Goal: Task Accomplishment & Management: Manage account settings

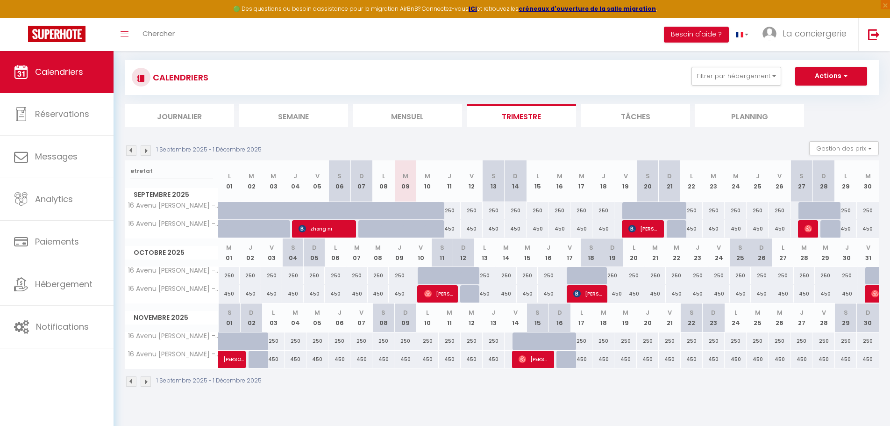
click at [147, 173] on input "etretat" at bounding box center [171, 171] width 83 height 17
type input "h"
select select
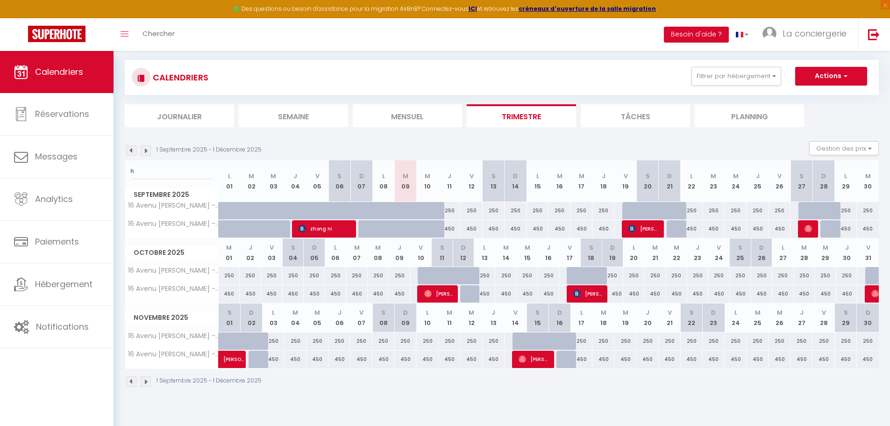
select select
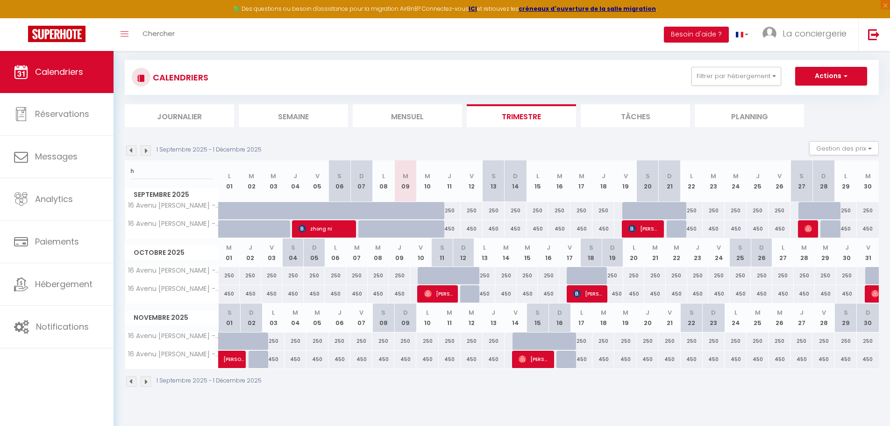
select select
type input "ha"
select select
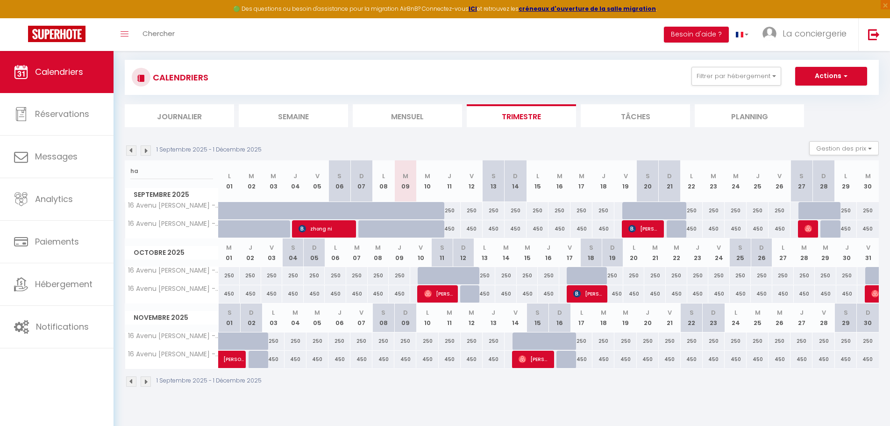
select select
type input "hau"
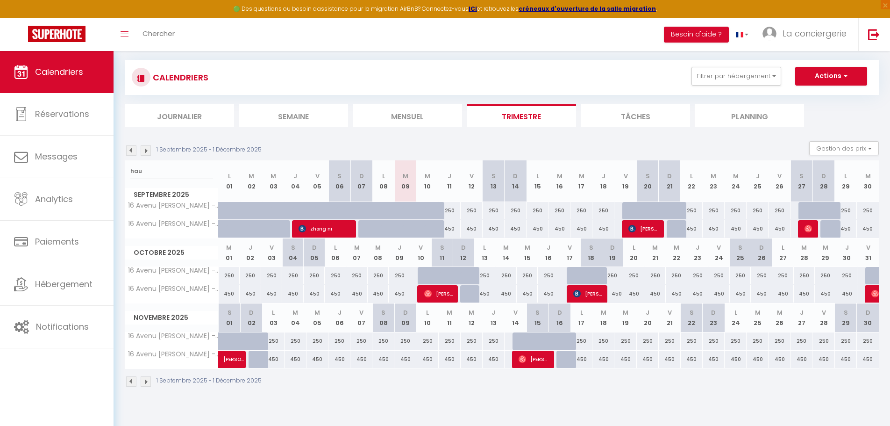
select select
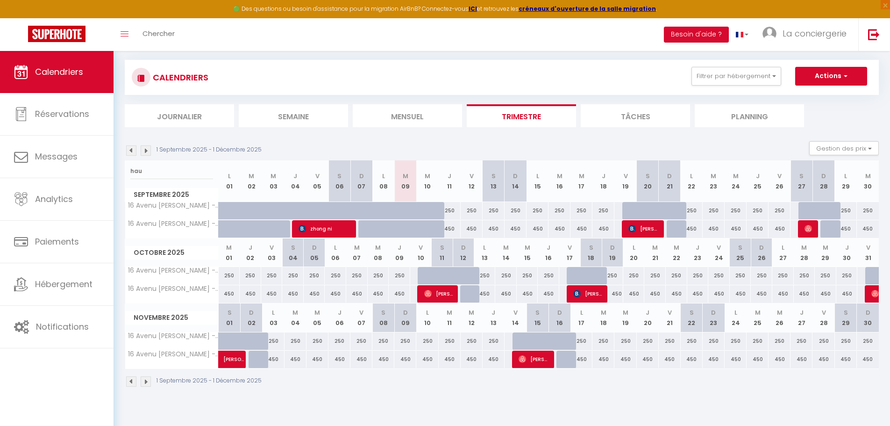
select select
type input "haud"
select select
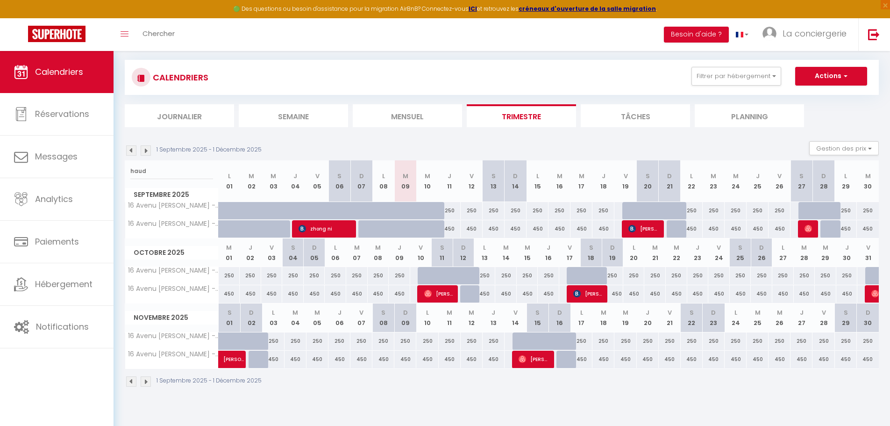
select select
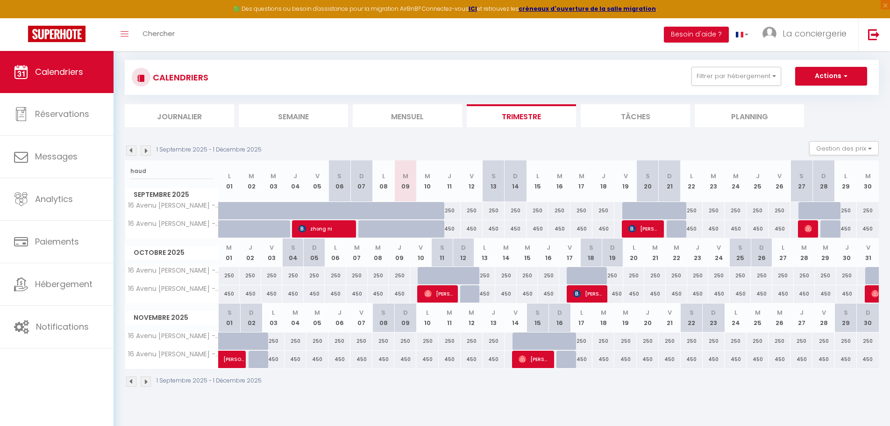
type input "haudr"
select select
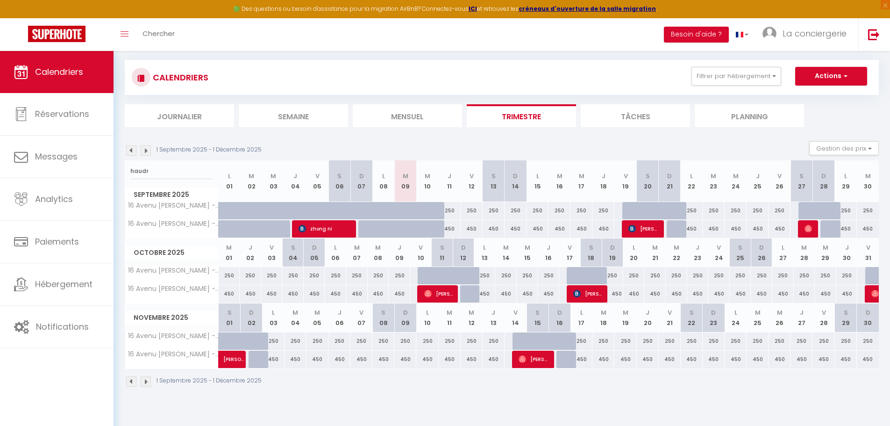
select select
type input "haudry"
select select
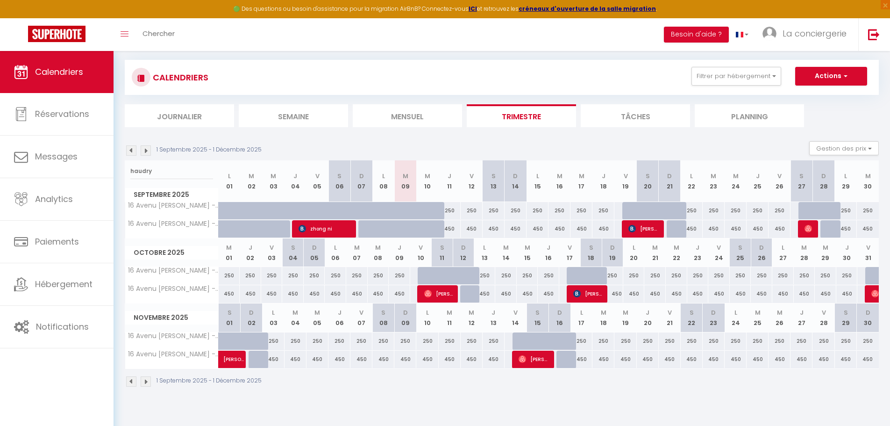
select select
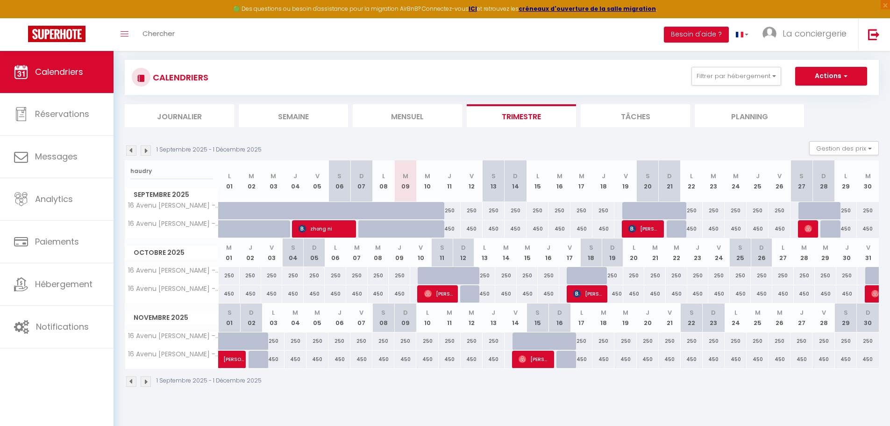
select select
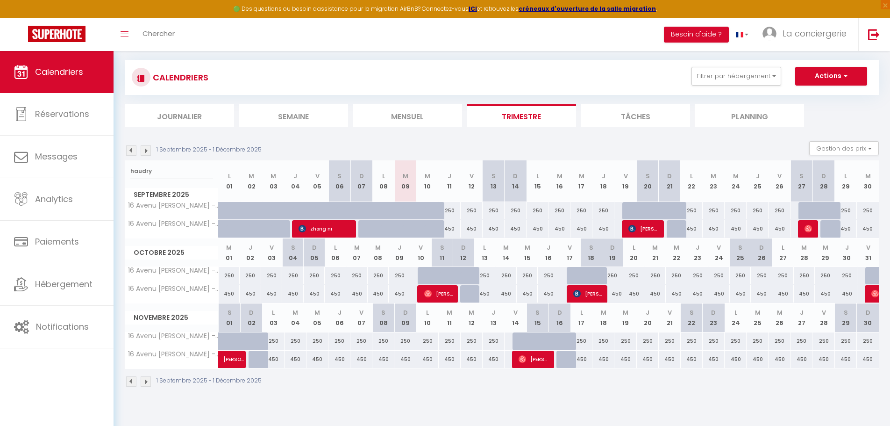
select select
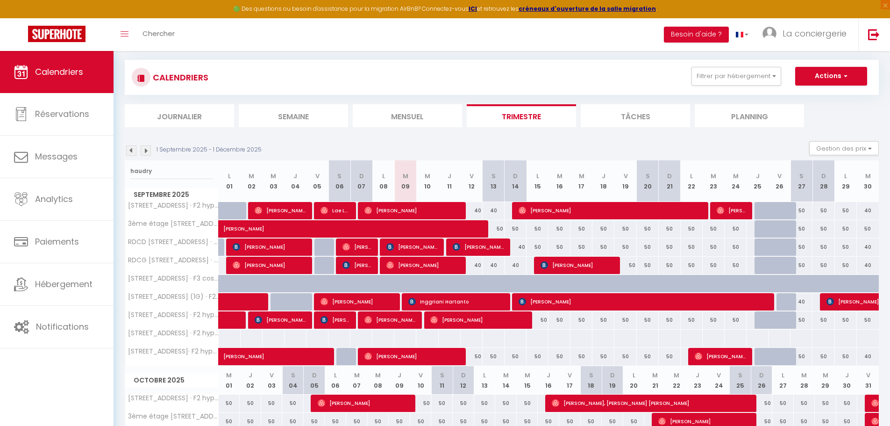
type input "haudry"
click at [456, 299] on span "Inggriani Hartanto" at bounding box center [455, 301] width 95 height 18
select select "OK"
select select "KO"
select select "0"
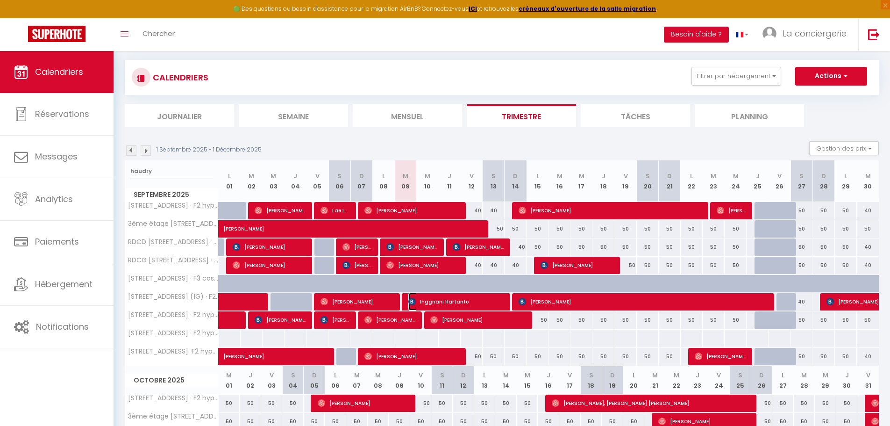
select select "0"
select select "1"
select select
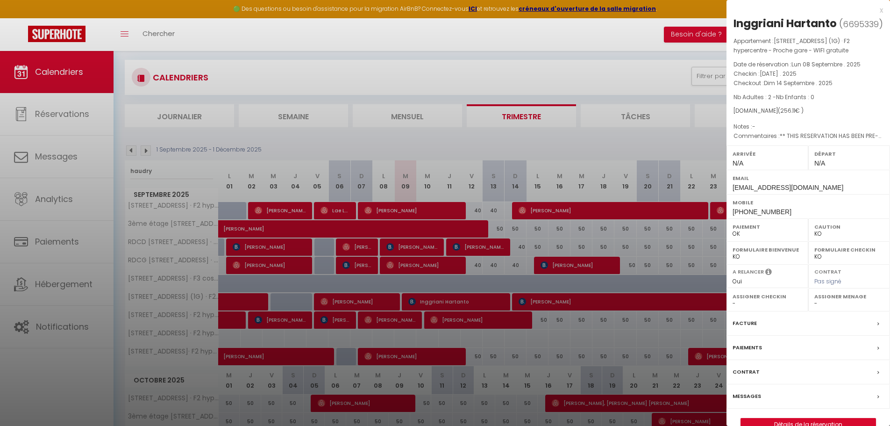
click at [747, 399] on label "Messages" at bounding box center [746, 396] width 28 height 10
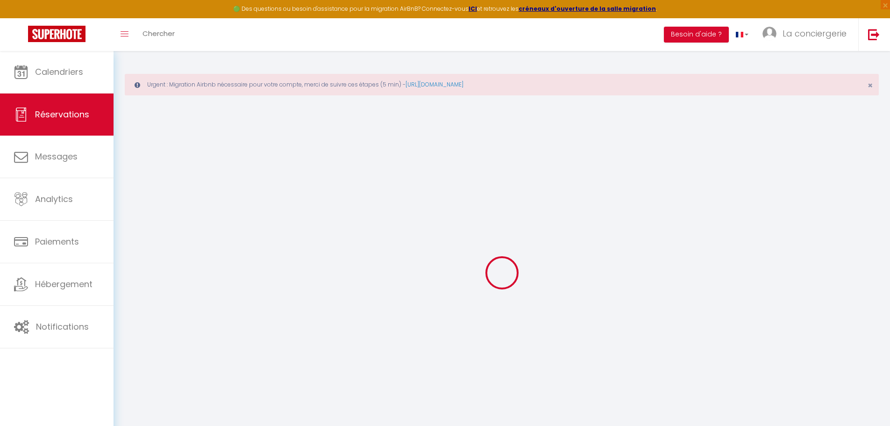
select select
checkbox input "false"
type textarea "** THIS RESERVATION HAS BEEN PRE-PAID ** BOOKING NOTE : Payment charge is EUR 3…"
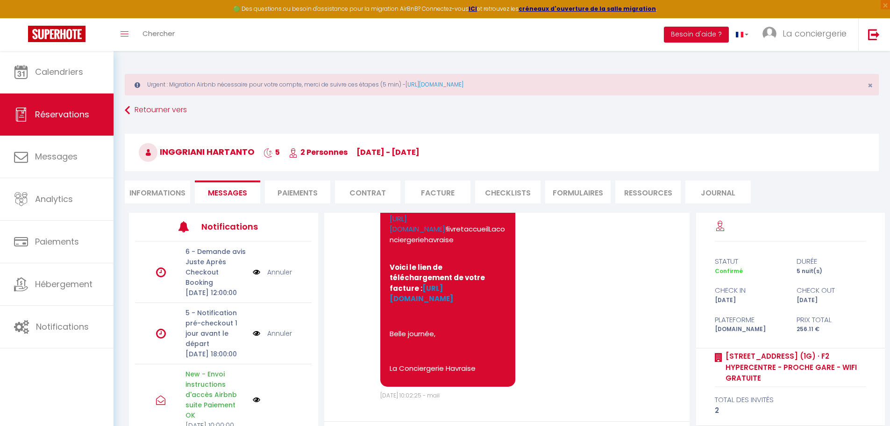
scroll to position [3608, 0]
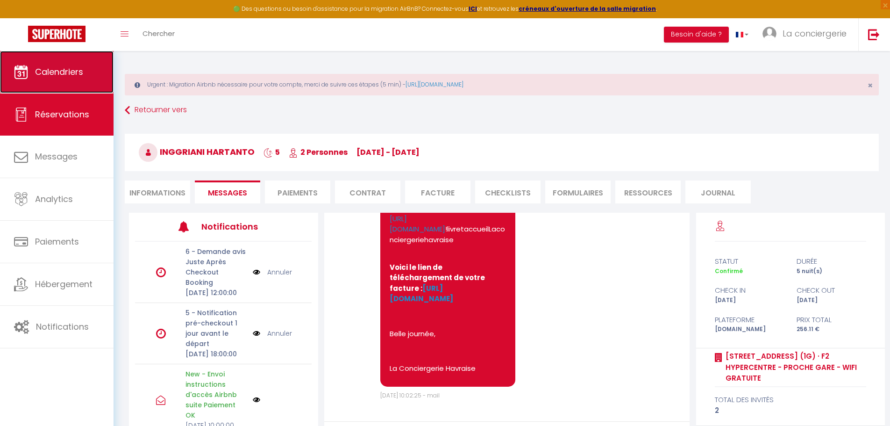
click at [70, 72] on span "Calendriers" at bounding box center [59, 72] width 48 height 12
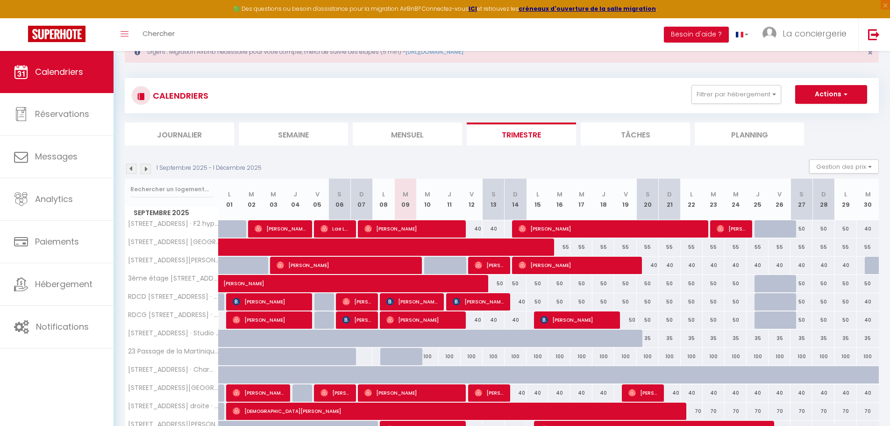
scroll to position [137, 0]
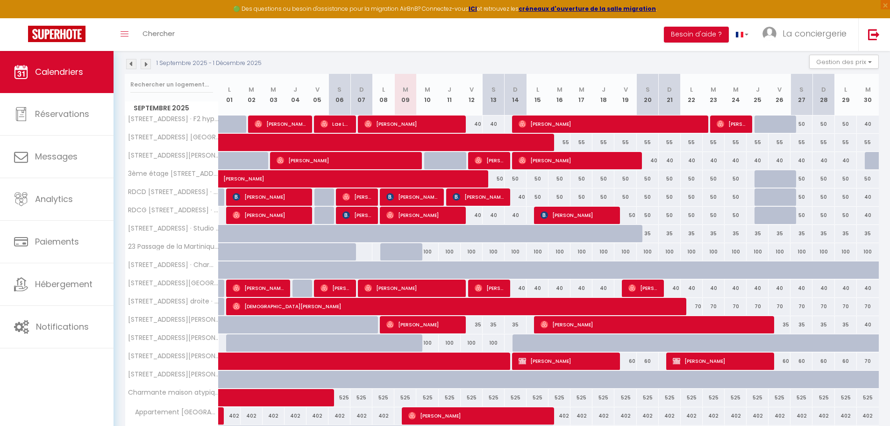
click at [365, 251] on div at bounding box center [361, 251] width 22 height 17
type input "Dim 07 Septembre 2025"
type input "Lun 08 Septembre 2025"
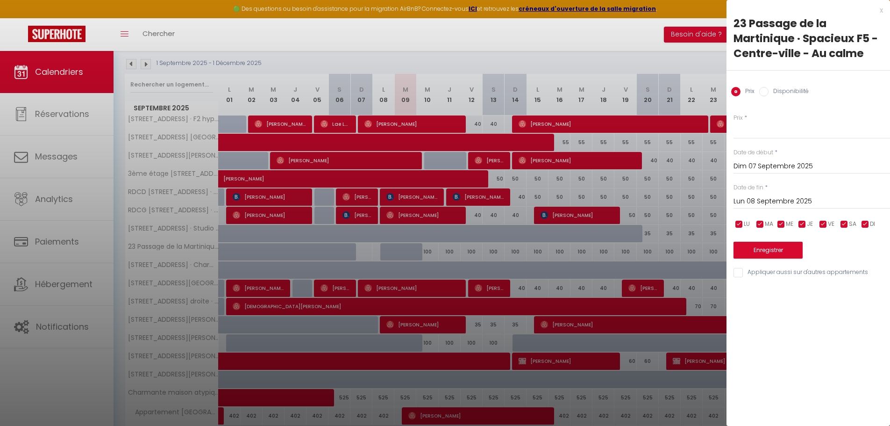
click at [473, 236] on div at bounding box center [445, 213] width 890 height 426
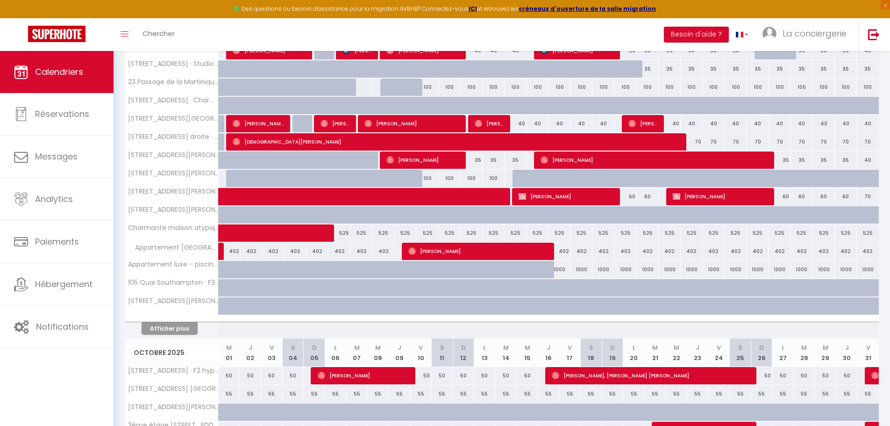
scroll to position [302, 0]
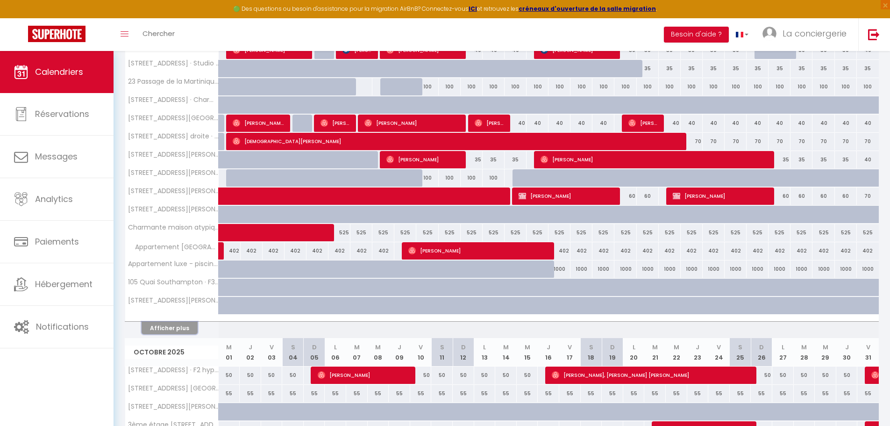
click at [167, 328] on button "Afficher plus" at bounding box center [170, 327] width 56 height 13
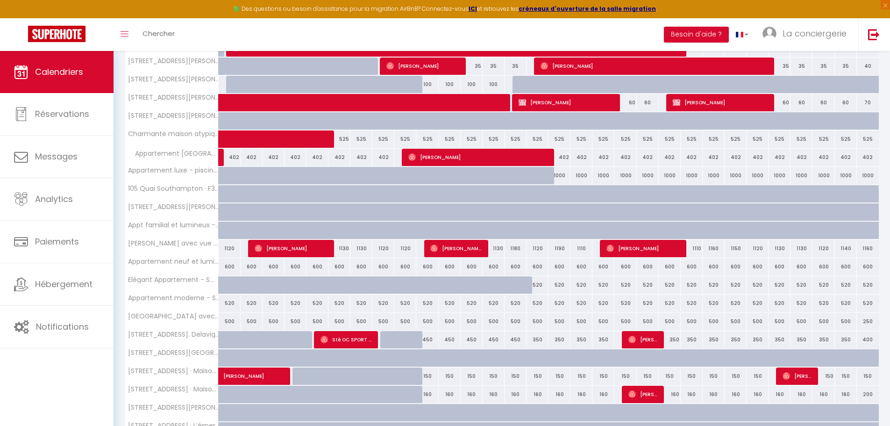
scroll to position [397, 0]
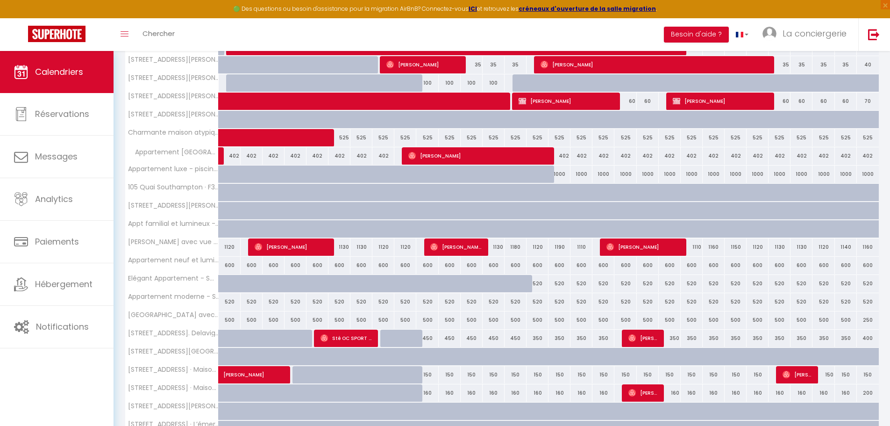
click at [413, 339] on div at bounding box center [413, 343] width 22 height 18
type input "450"
type input "[DATE]"
type input "Mer 10 Septembre 2025"
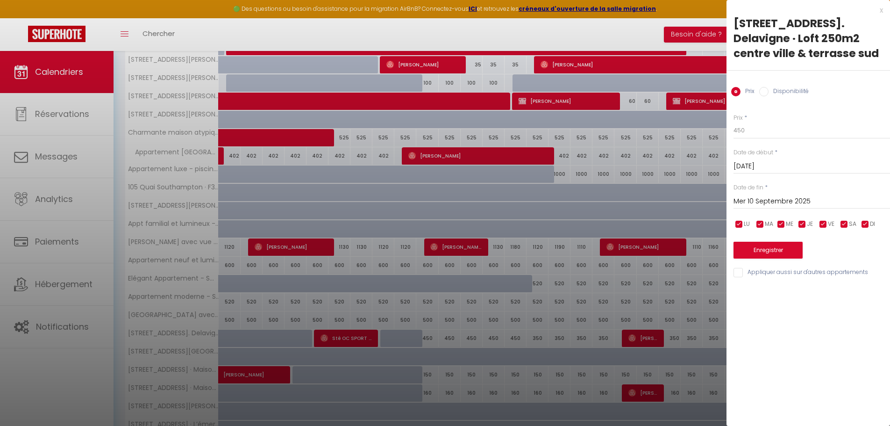
click at [417, 339] on div at bounding box center [445, 213] width 890 height 426
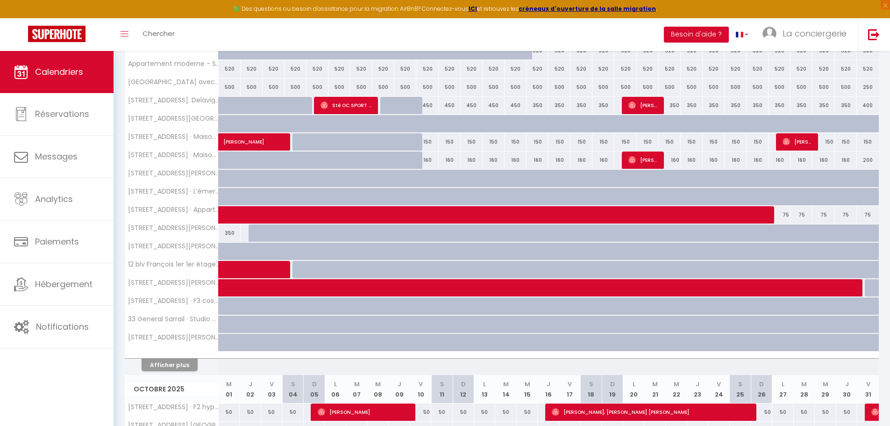
scroll to position [631, 0]
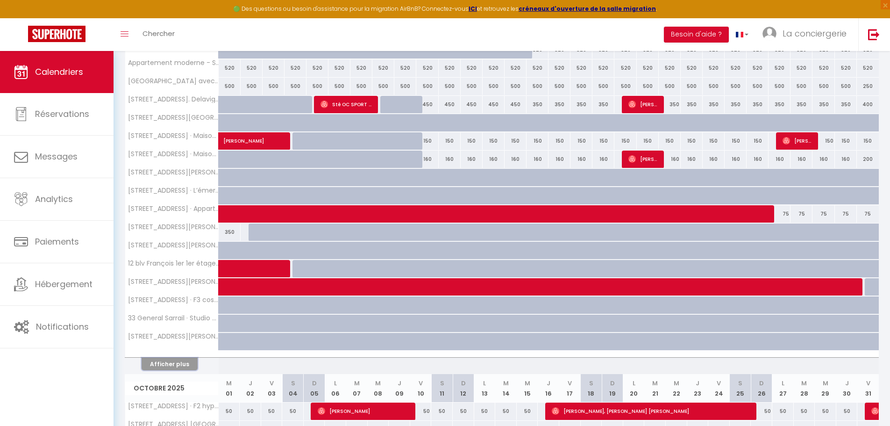
click at [165, 360] on button "Afficher plus" at bounding box center [170, 363] width 56 height 13
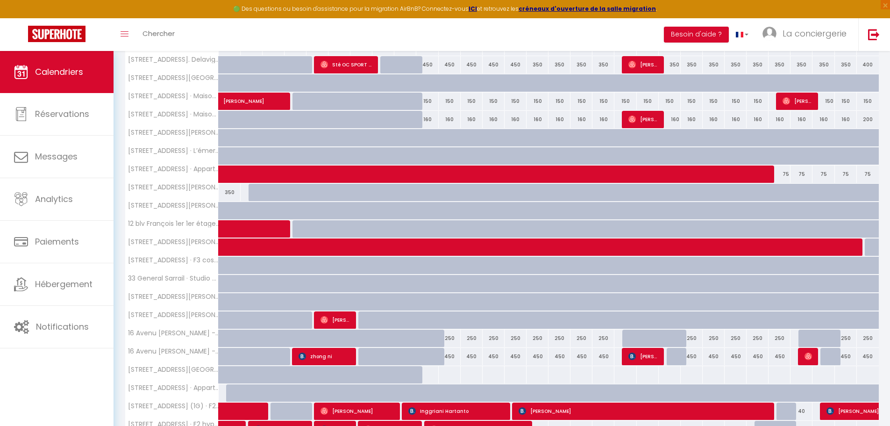
scroll to position [672, 0]
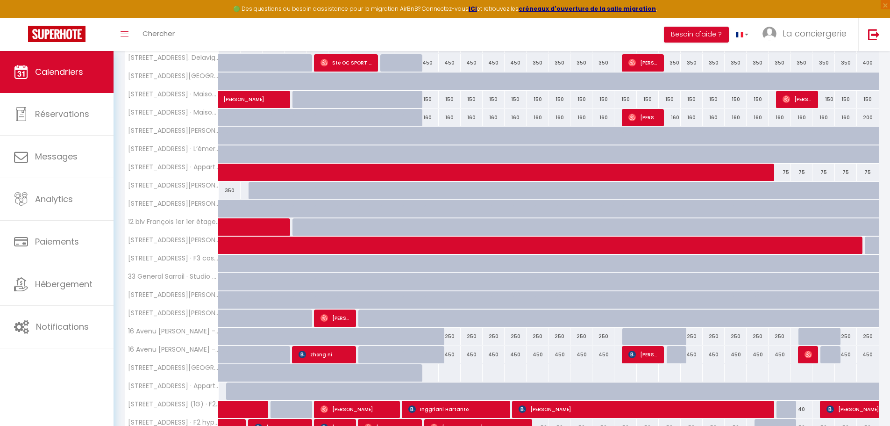
click at [412, 349] on div at bounding box center [405, 355] width 22 height 18
type input "450"
type input "[DATE]"
type input "Mer 10 Septembre 2025"
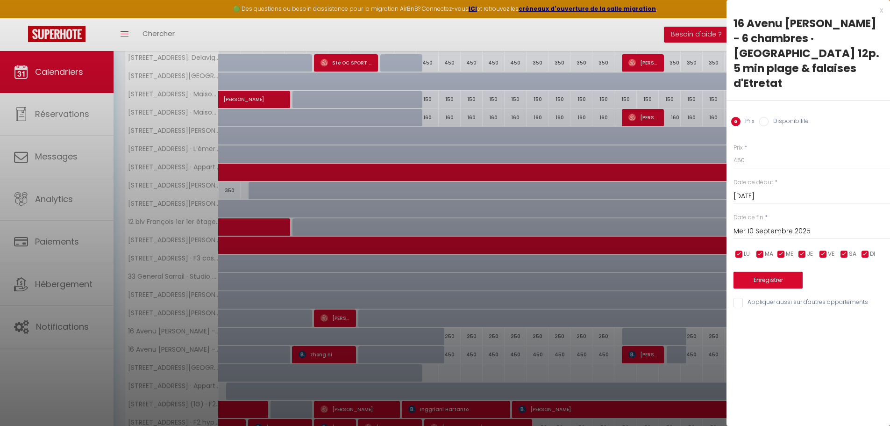
scroll to position [696, 0]
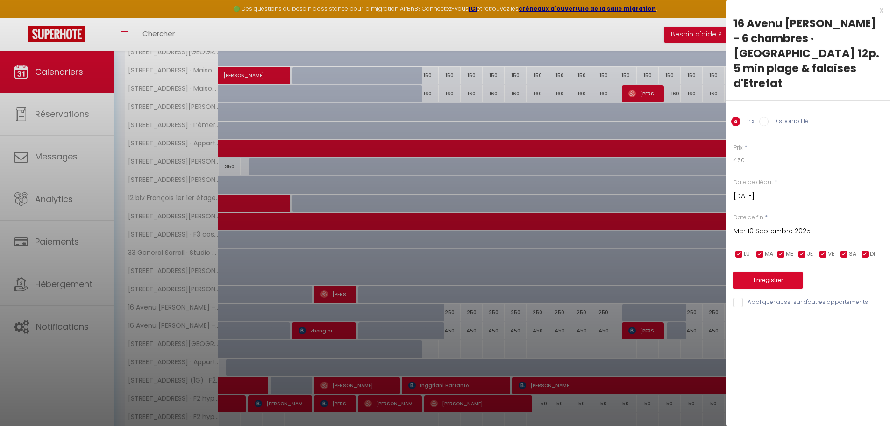
click at [480, 299] on div at bounding box center [445, 213] width 890 height 426
select select
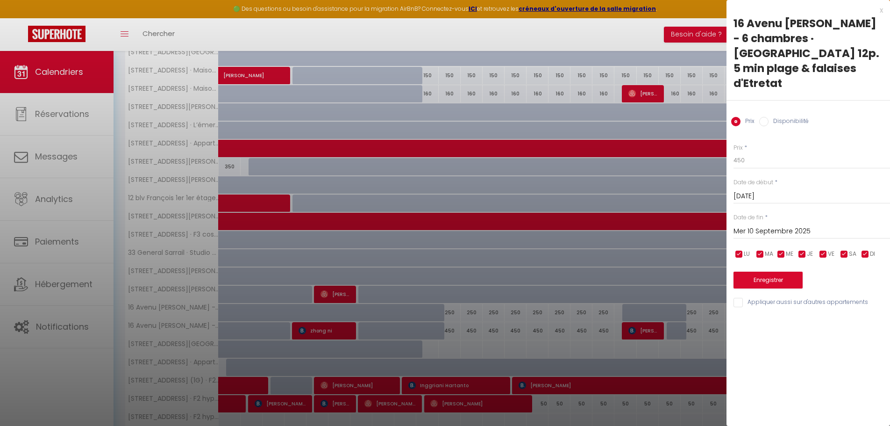
select select
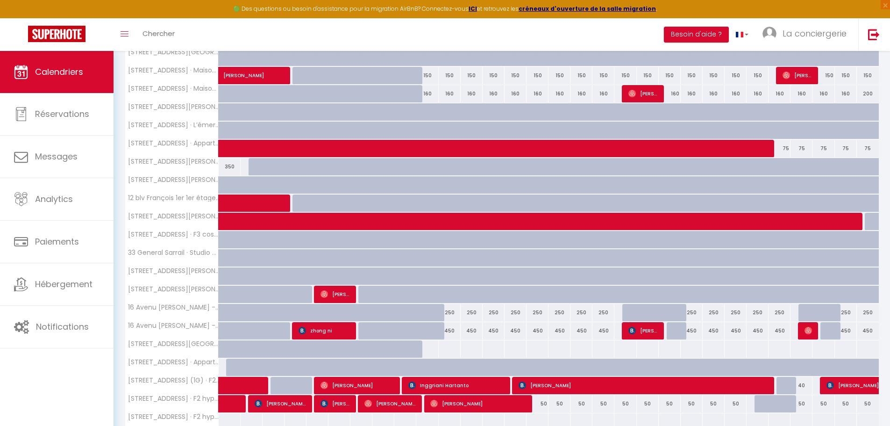
click at [804, 332] on div at bounding box center [809, 331] width 22 height 18
click at [809, 330] on img at bounding box center [807, 330] width 7 height 7
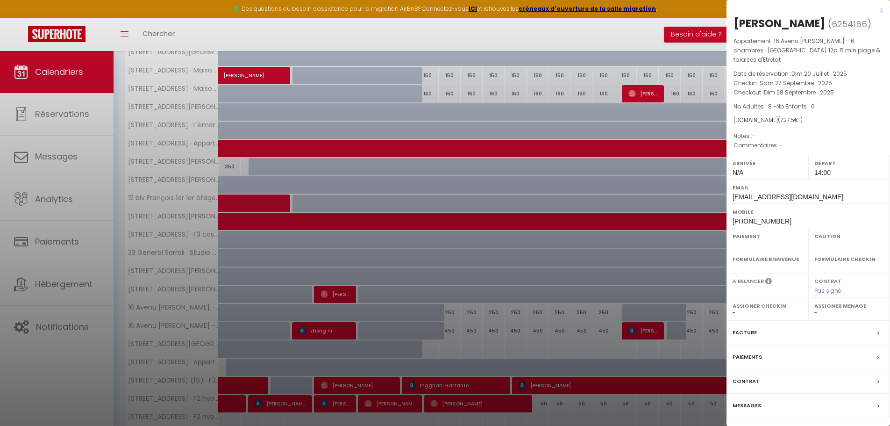
select select "OK"
select select "0"
select select "1"
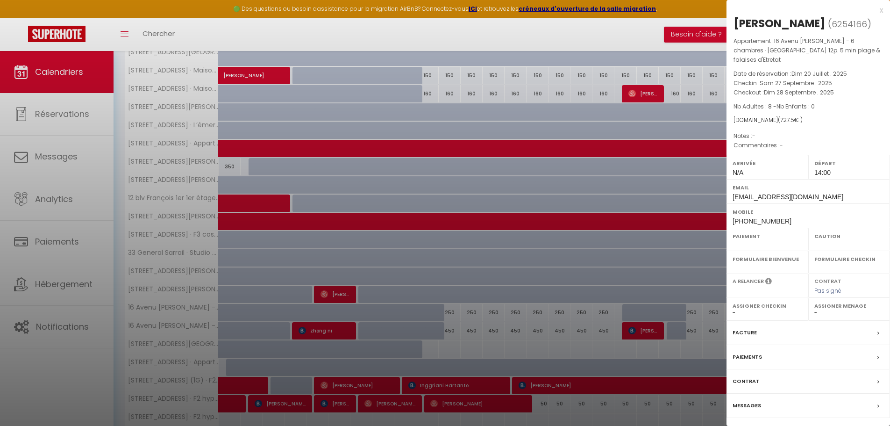
select select
select select "22468"
click at [636, 328] on div at bounding box center [445, 213] width 890 height 426
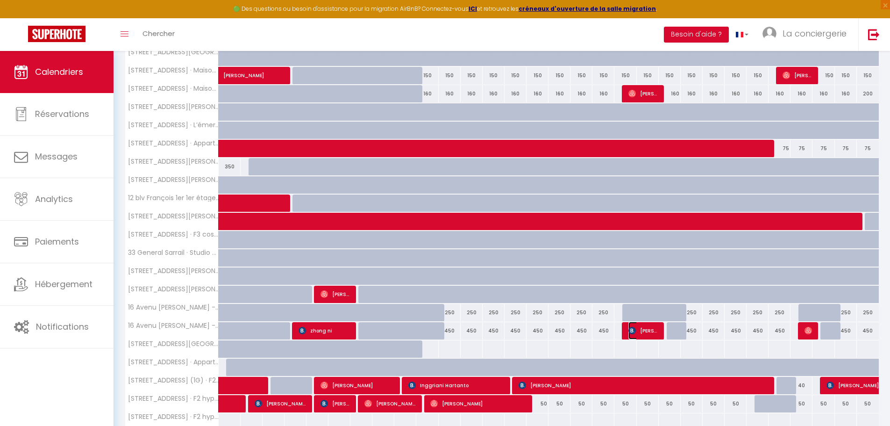
click at [636, 328] on img at bounding box center [631, 330] width 7 height 7
click at [636, 328] on div at bounding box center [445, 213] width 890 height 426
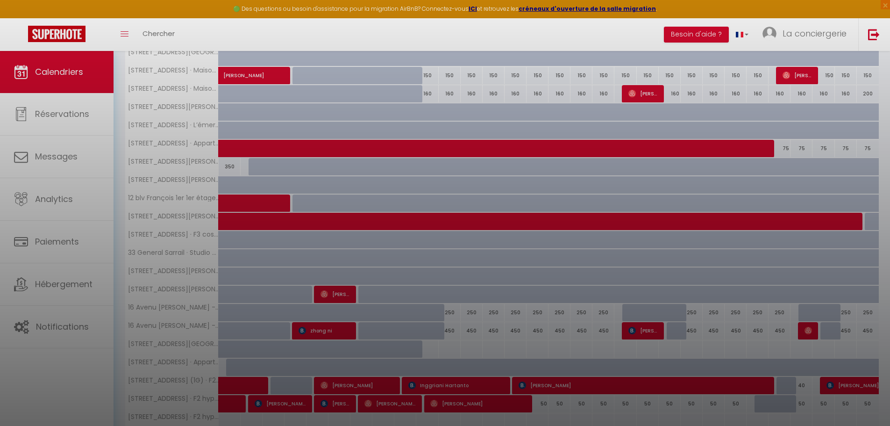
click at [488, 317] on div at bounding box center [445, 213] width 890 height 426
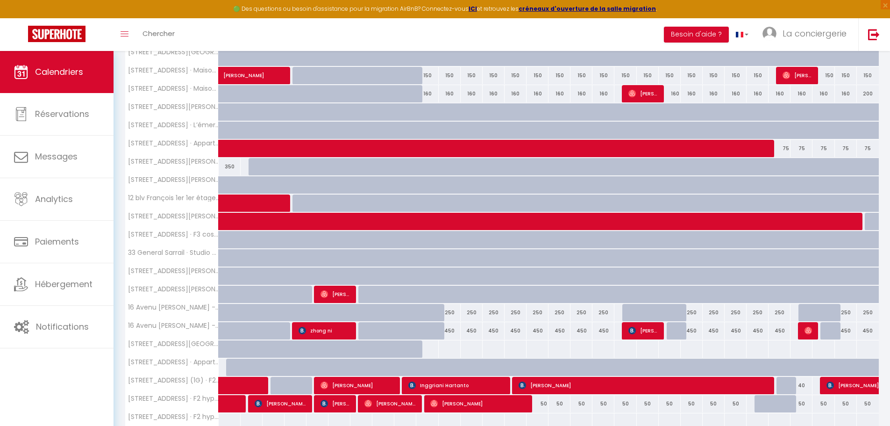
click at [488, 317] on div "250" at bounding box center [494, 312] width 22 height 17
type input "250"
type input "[DATE]"
type input "Dim 14 Septembre 2025"
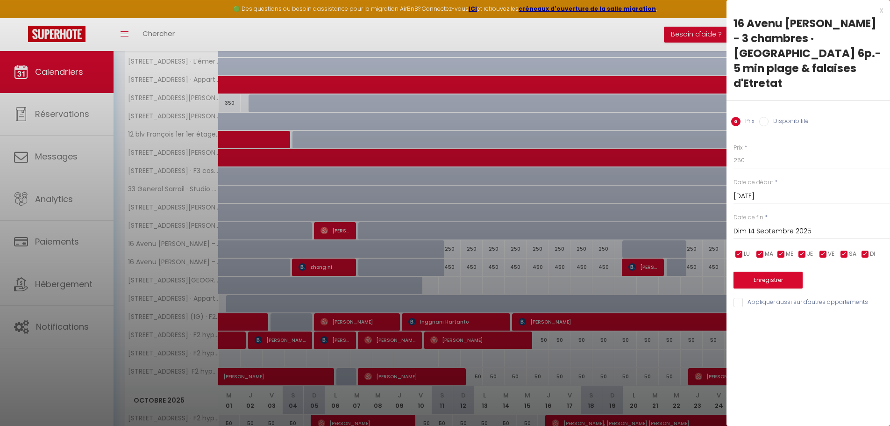
scroll to position [761, 0]
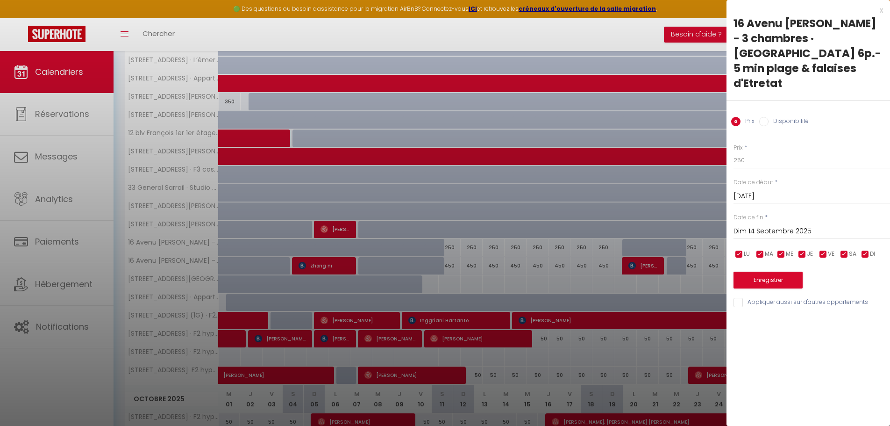
click at [488, 317] on div at bounding box center [445, 213] width 890 height 426
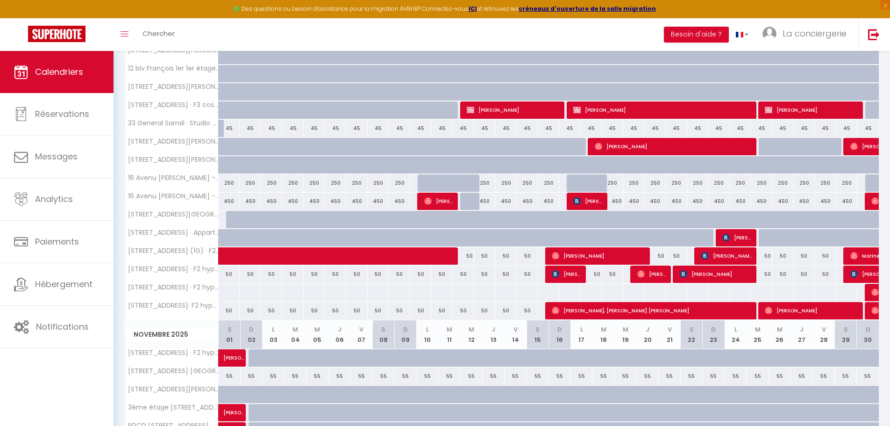
scroll to position [1748, 0]
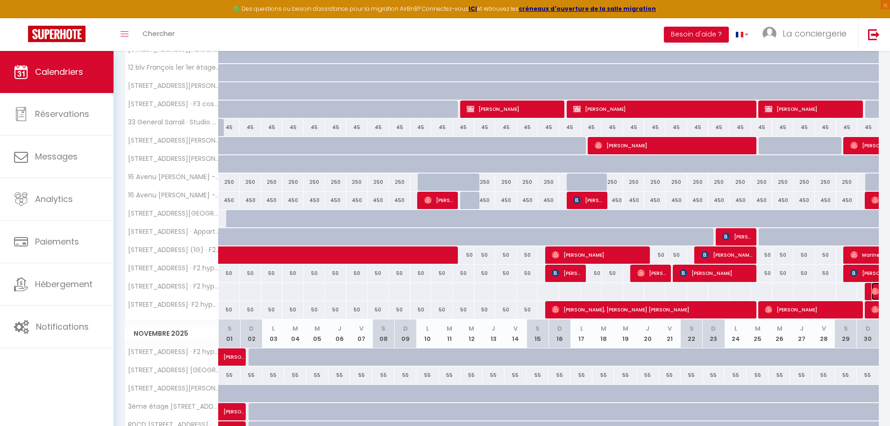
click at [872, 291] on img at bounding box center [874, 290] width 7 height 7
select select "OK"
select select "0"
select select
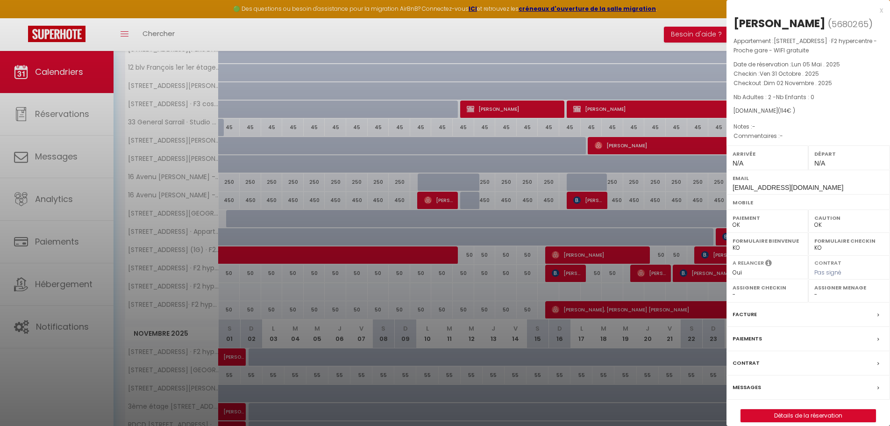
click at [748, 388] on label "Messages" at bounding box center [746, 387] width 28 height 10
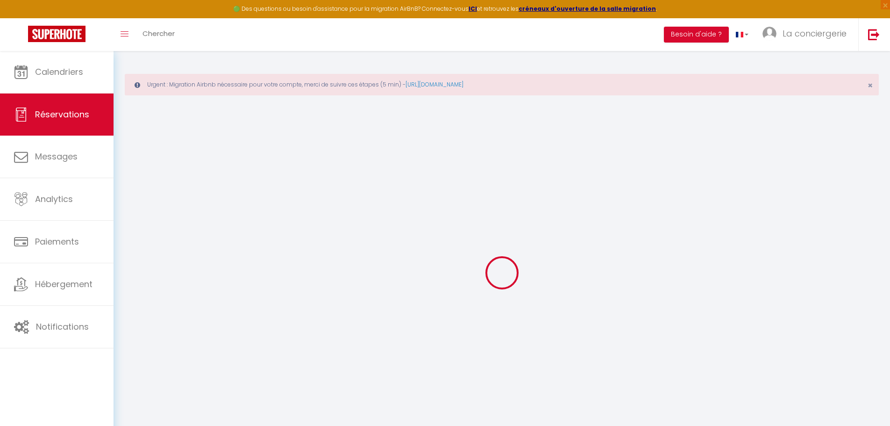
select select
checkbox input "false"
select select
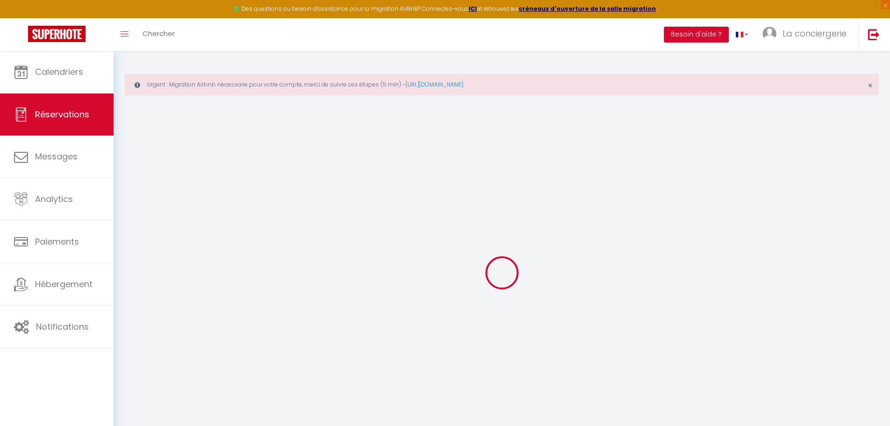
select select
checkbox input "false"
select select
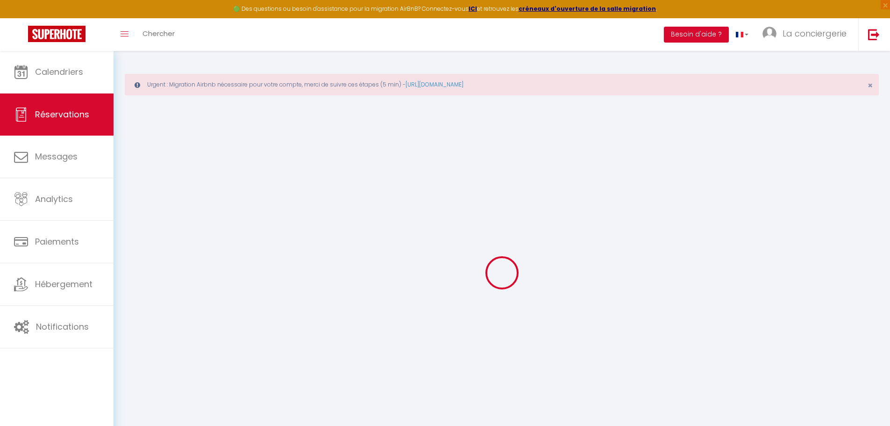
select select
checkbox input "false"
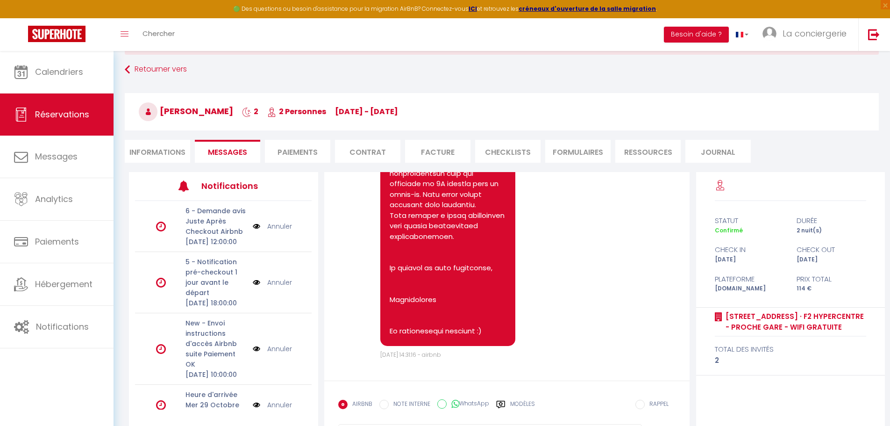
scroll to position [41, 0]
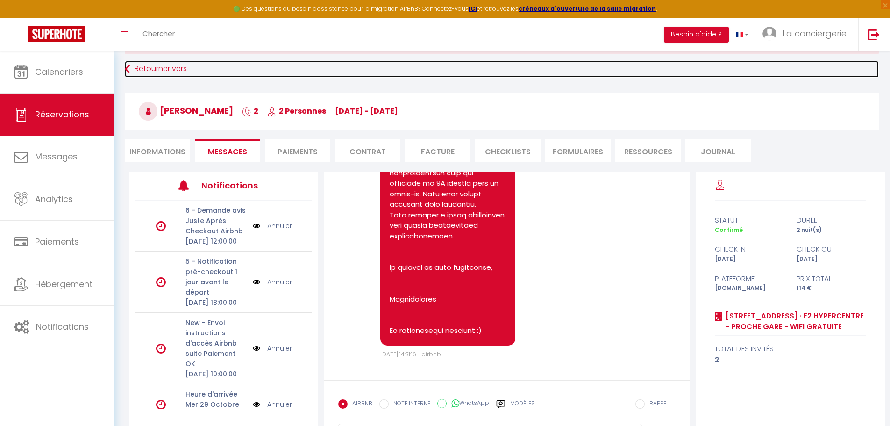
click at [144, 64] on link "Retourner vers" at bounding box center [502, 69] width 754 height 17
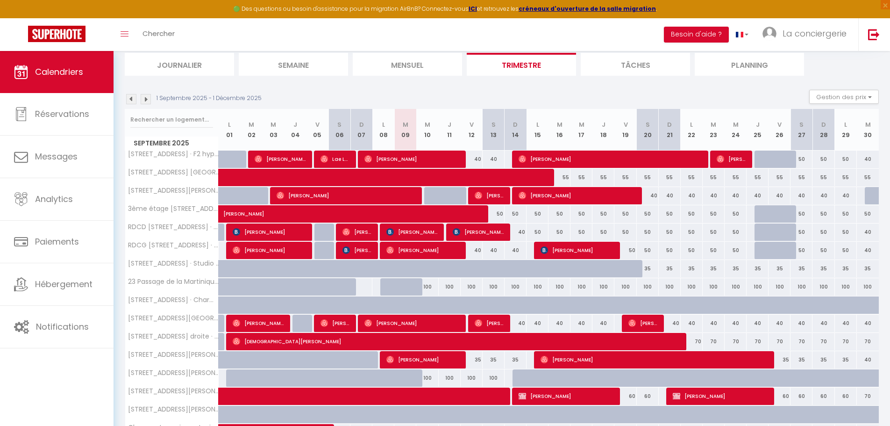
scroll to position [66, 0]
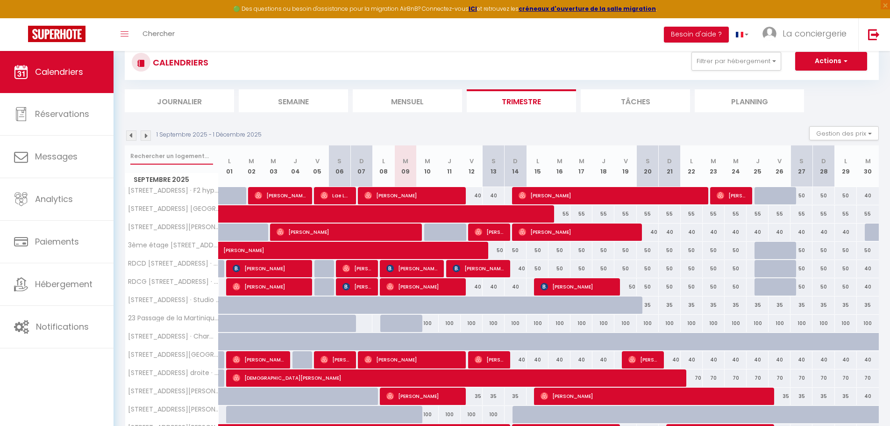
click at [151, 160] on input "text" at bounding box center [171, 156] width 83 height 17
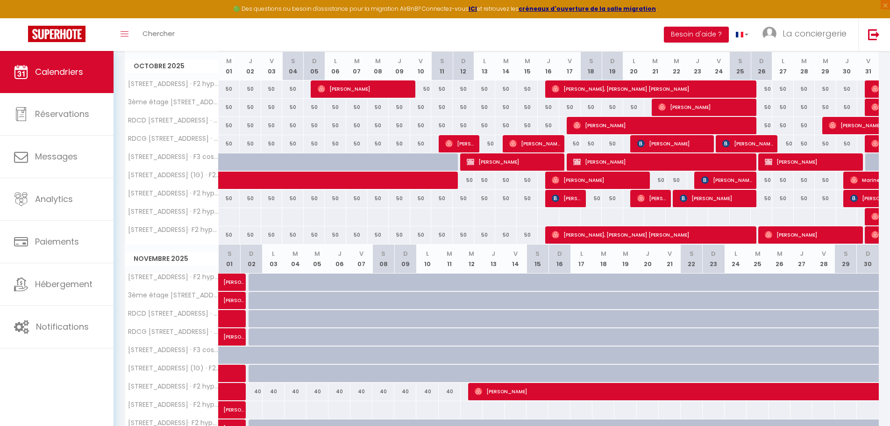
scroll to position [365, 0]
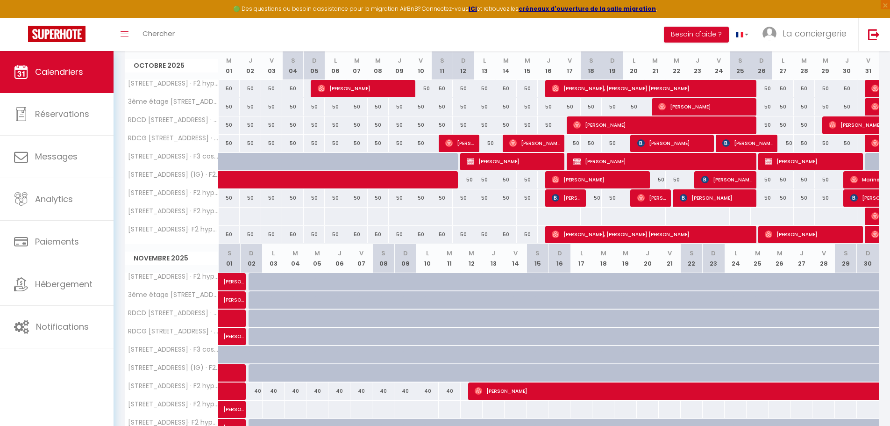
type input "haudry"
click at [863, 198] on span "[PERSON_NAME]" at bounding box center [882, 198] width 64 height 18
select select "OK"
select select "KO"
select select "1"
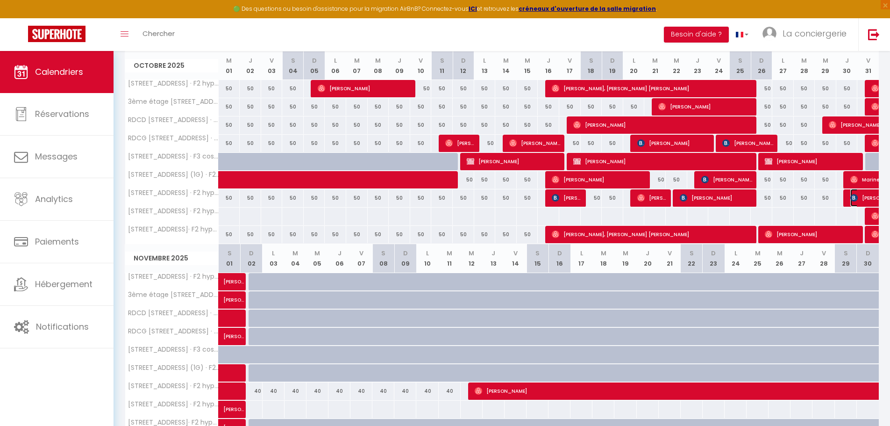
select select "0"
select select "1"
select select
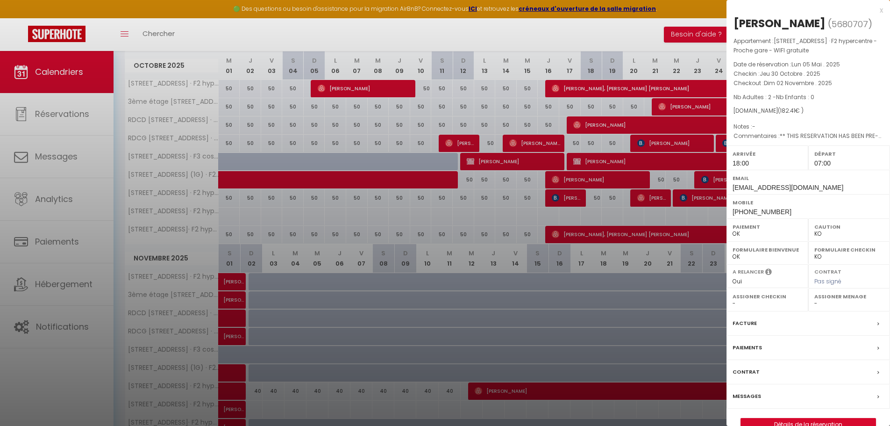
click at [584, 188] on div at bounding box center [445, 213] width 890 height 426
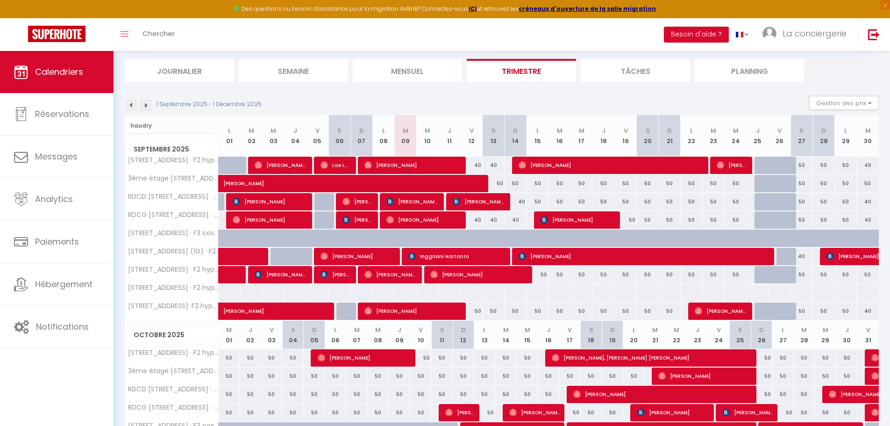
scroll to position [0, 0]
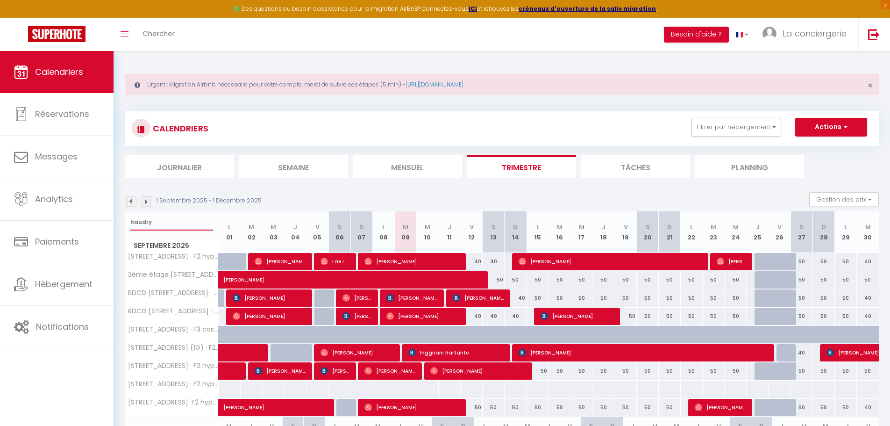
click at [150, 221] on input "haudry" at bounding box center [171, 221] width 83 height 17
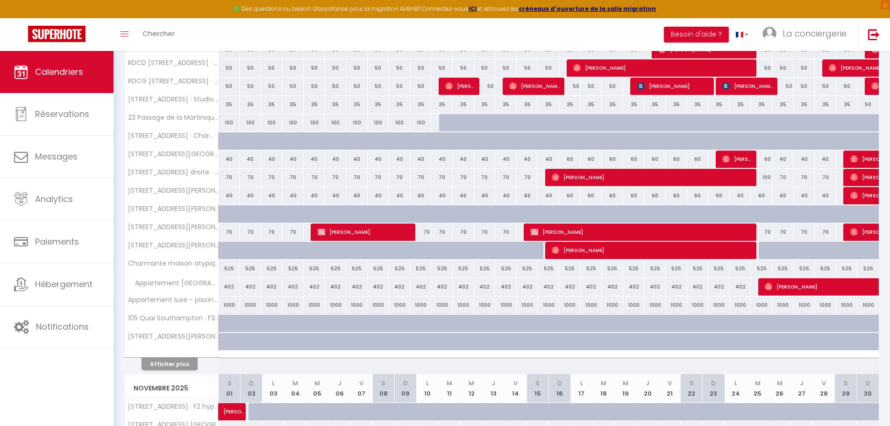
scroll to position [682, 0]
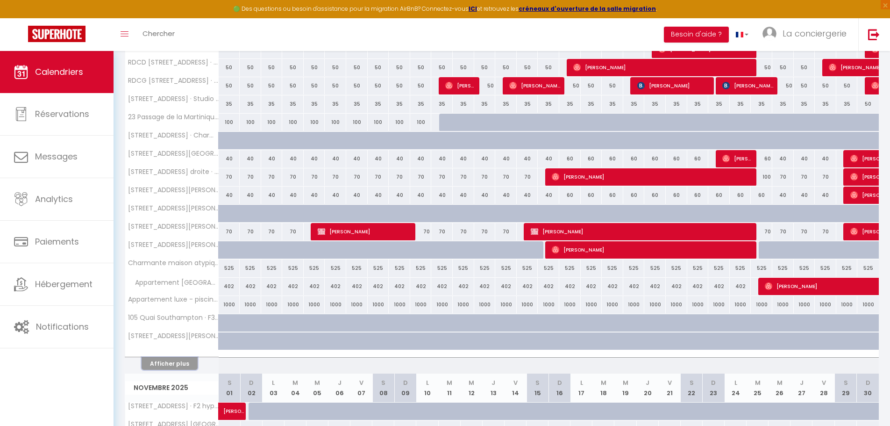
click at [166, 362] on button "Afficher plus" at bounding box center [170, 363] width 56 height 13
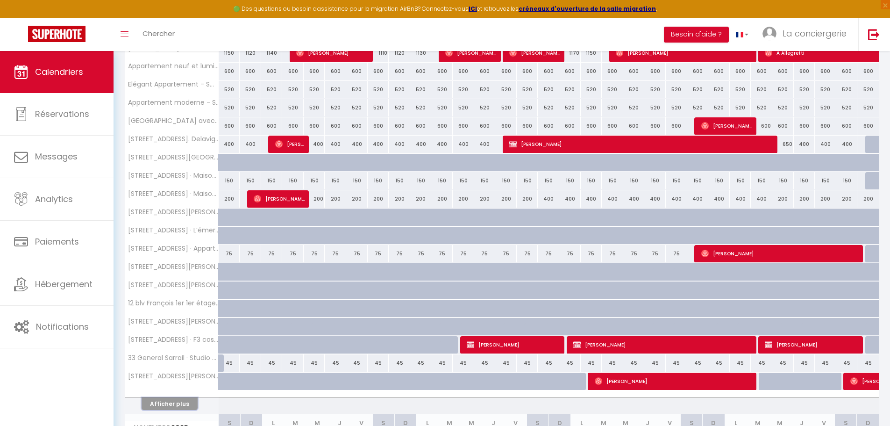
scroll to position [1371, 0]
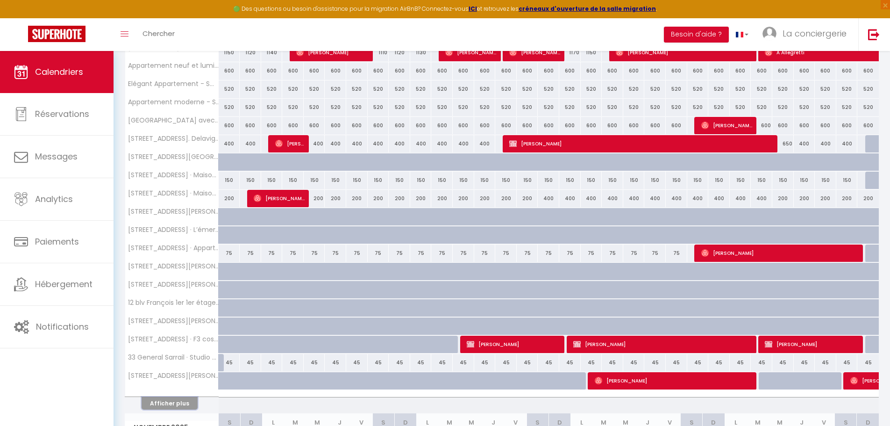
click at [158, 401] on button "Afficher plus" at bounding box center [170, 403] width 56 height 13
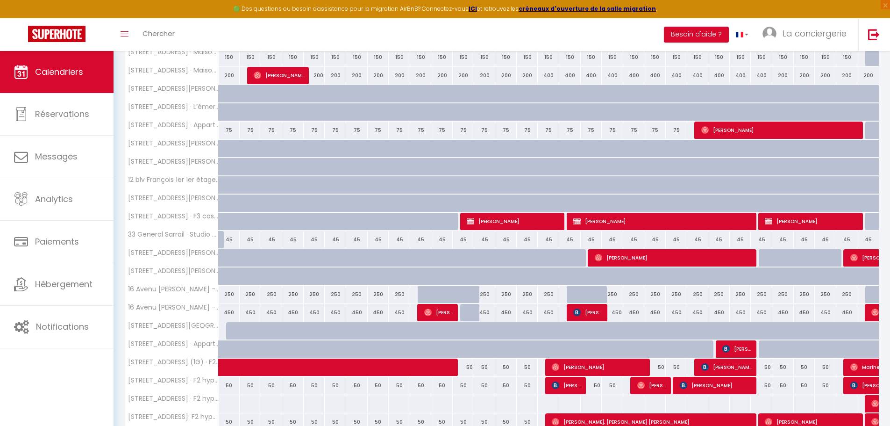
scroll to position [1636, 0]
click at [288, 352] on div at bounding box center [292, 349] width 21 height 18
type input "50"
type input "[DATE]"
type input "Dim 05 Octobre 2025"
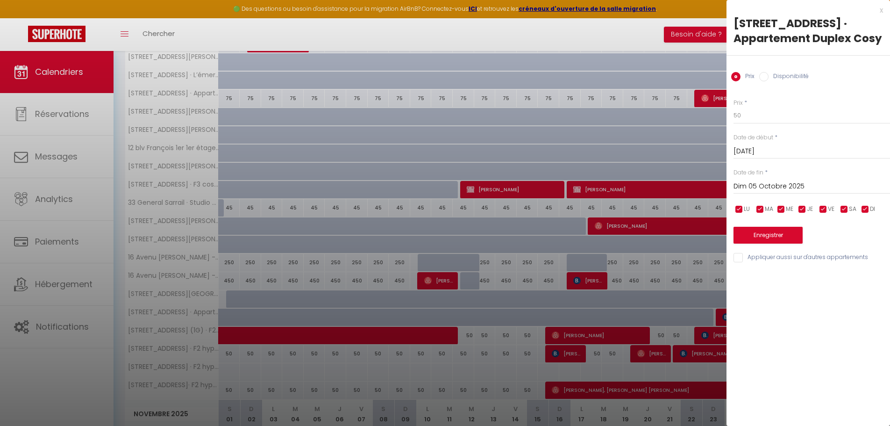
scroll to position [1668, 0]
click at [265, 315] on div at bounding box center [445, 213] width 890 height 426
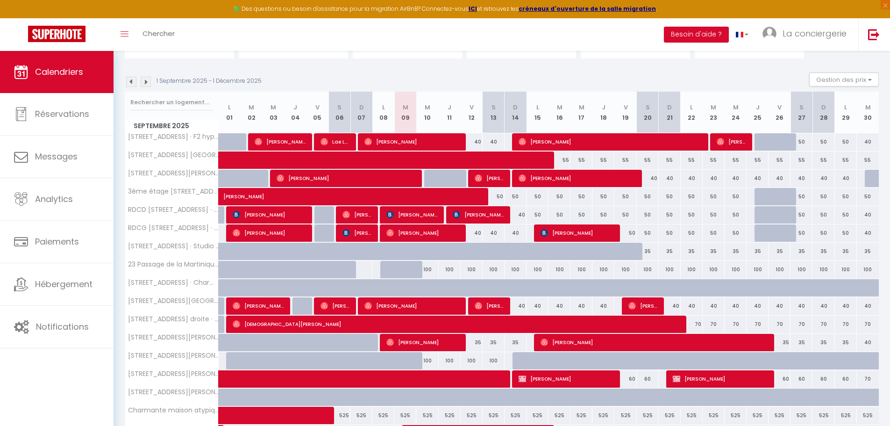
scroll to position [0, 0]
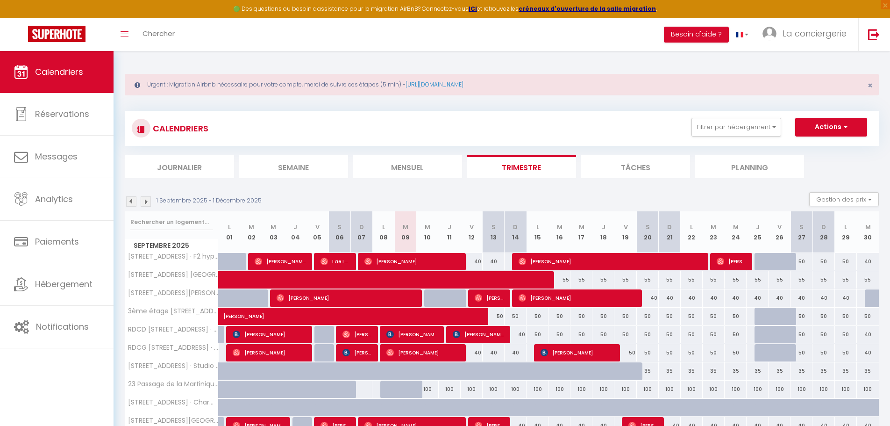
drag, startPoint x: 412, startPoint y: 167, endPoint x: 406, endPoint y: 157, distance: 12.2
click at [412, 167] on li "Mensuel" at bounding box center [407, 166] width 109 height 23
click at [320, 163] on li "Semaine" at bounding box center [293, 166] width 109 height 23
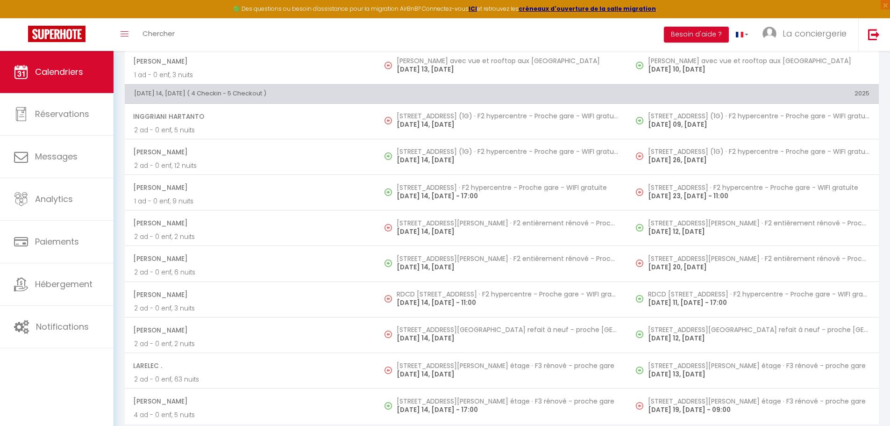
scroll to position [1107, 0]
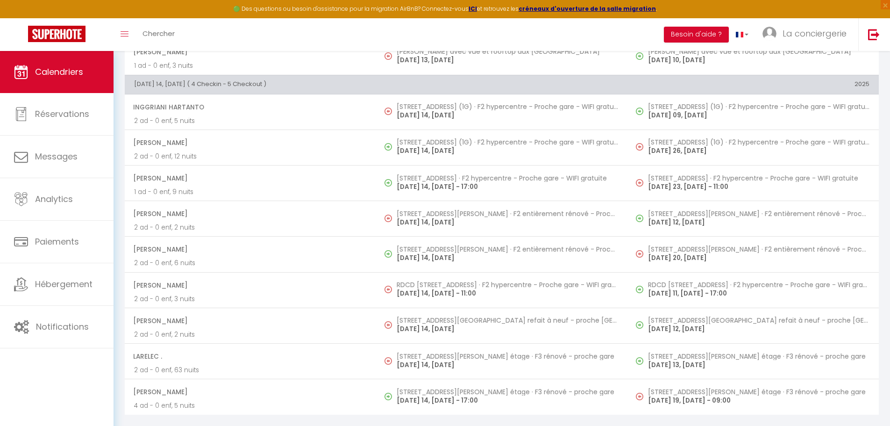
drag, startPoint x: 419, startPoint y: 289, endPoint x: 178, endPoint y: 360, distance: 251.1
click at [419, 289] on p "[DATE] 14, [DATE] - 11:00" at bounding box center [507, 293] width 221 height 10
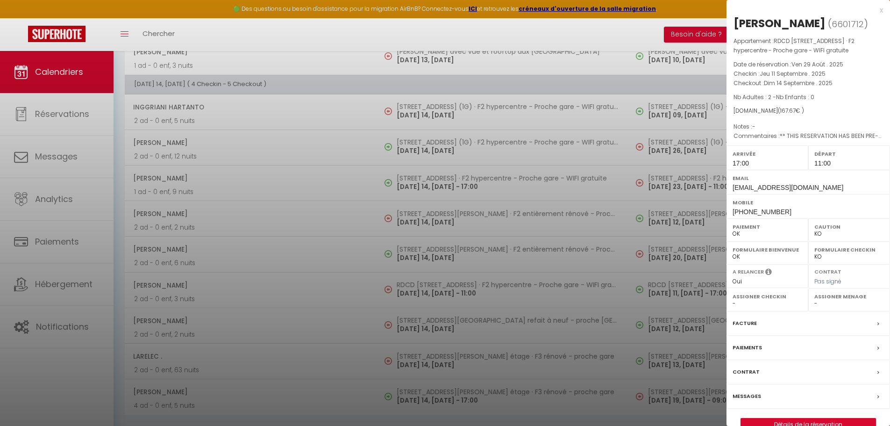
click at [285, 249] on div at bounding box center [445, 213] width 890 height 426
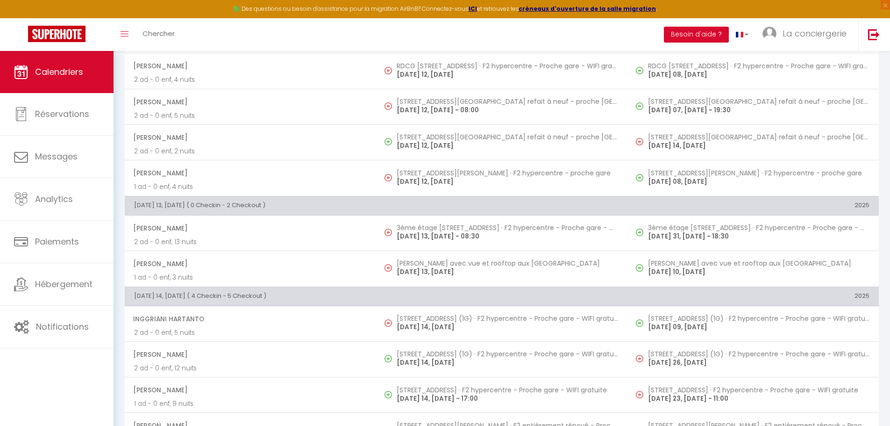
scroll to position [895, 0]
